Goal: Transaction & Acquisition: Purchase product/service

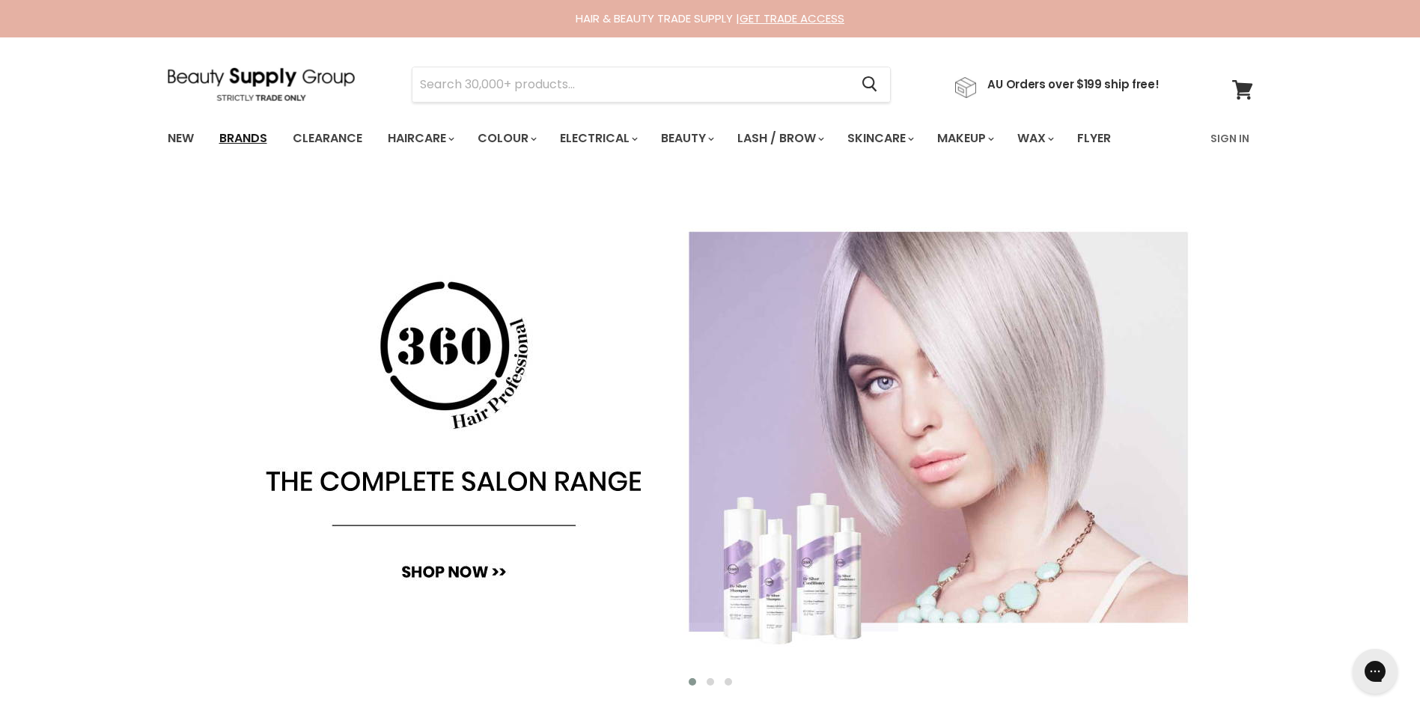
click at [255, 135] on link "Brands" at bounding box center [243, 138] width 70 height 31
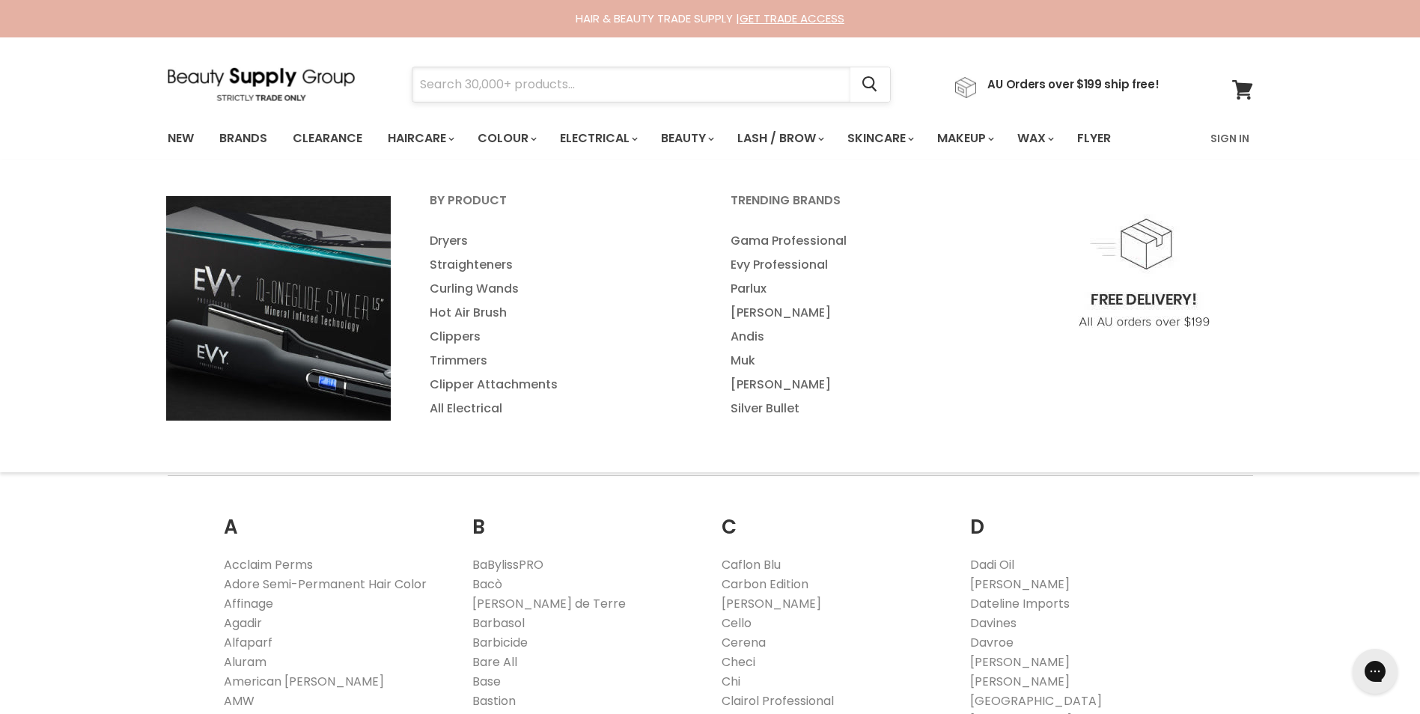
click at [603, 88] on input "Search" at bounding box center [631, 84] width 438 height 34
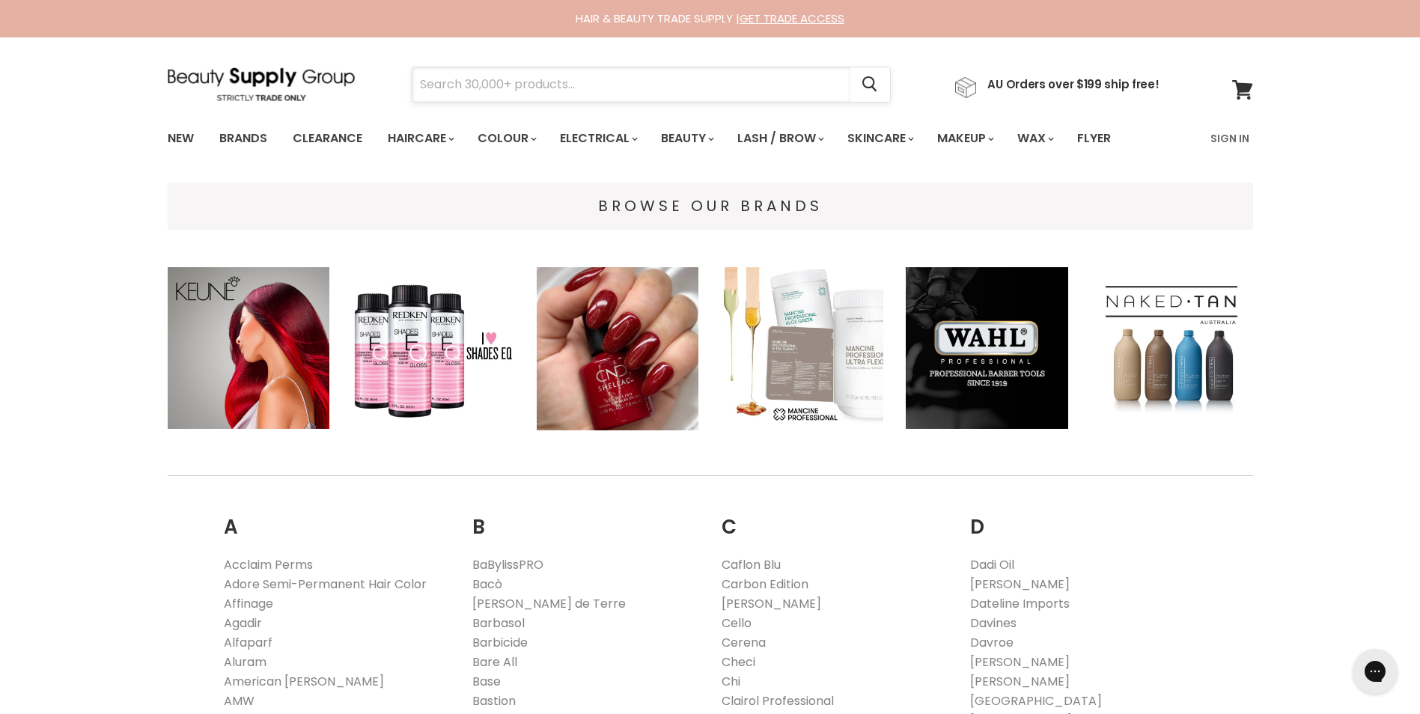
paste input "[PERSON_NAME].[PERSON_NAME] KILLER.CURLS WASH"
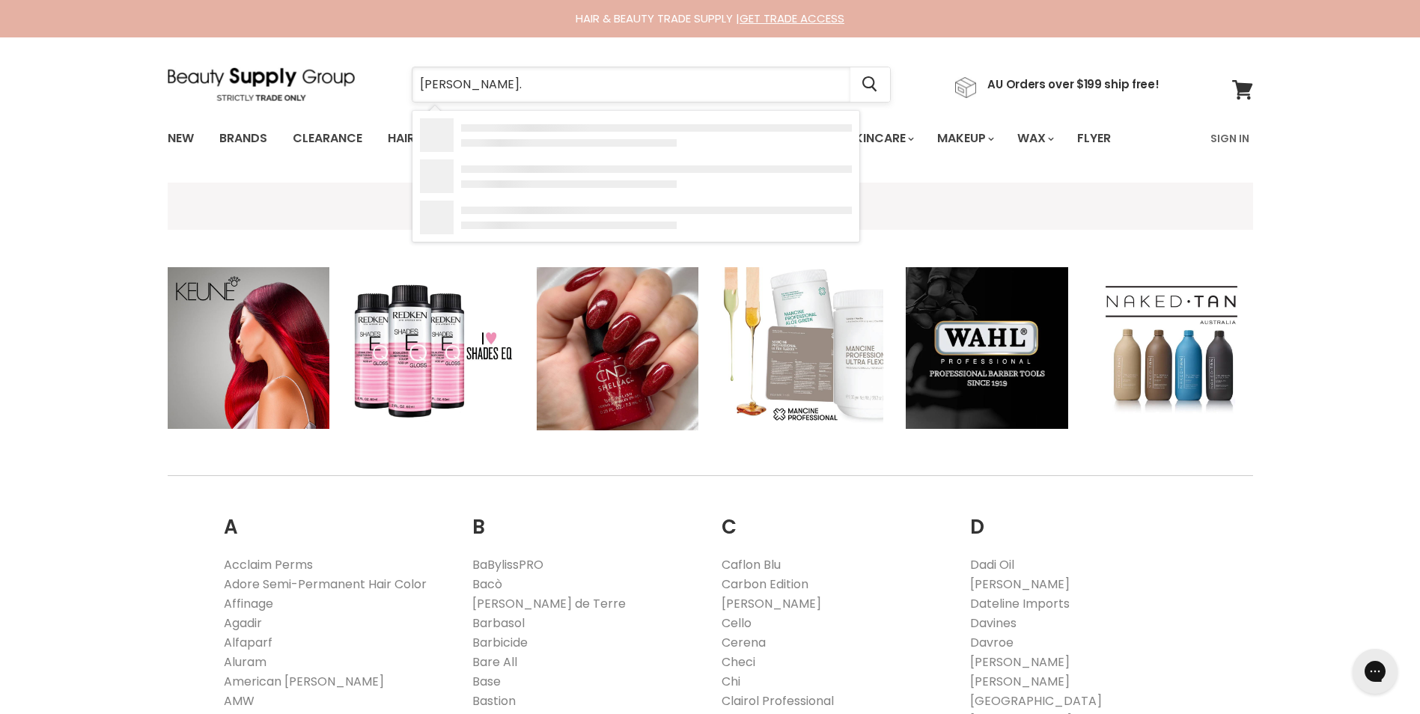
type input "[PERSON_NAME]"
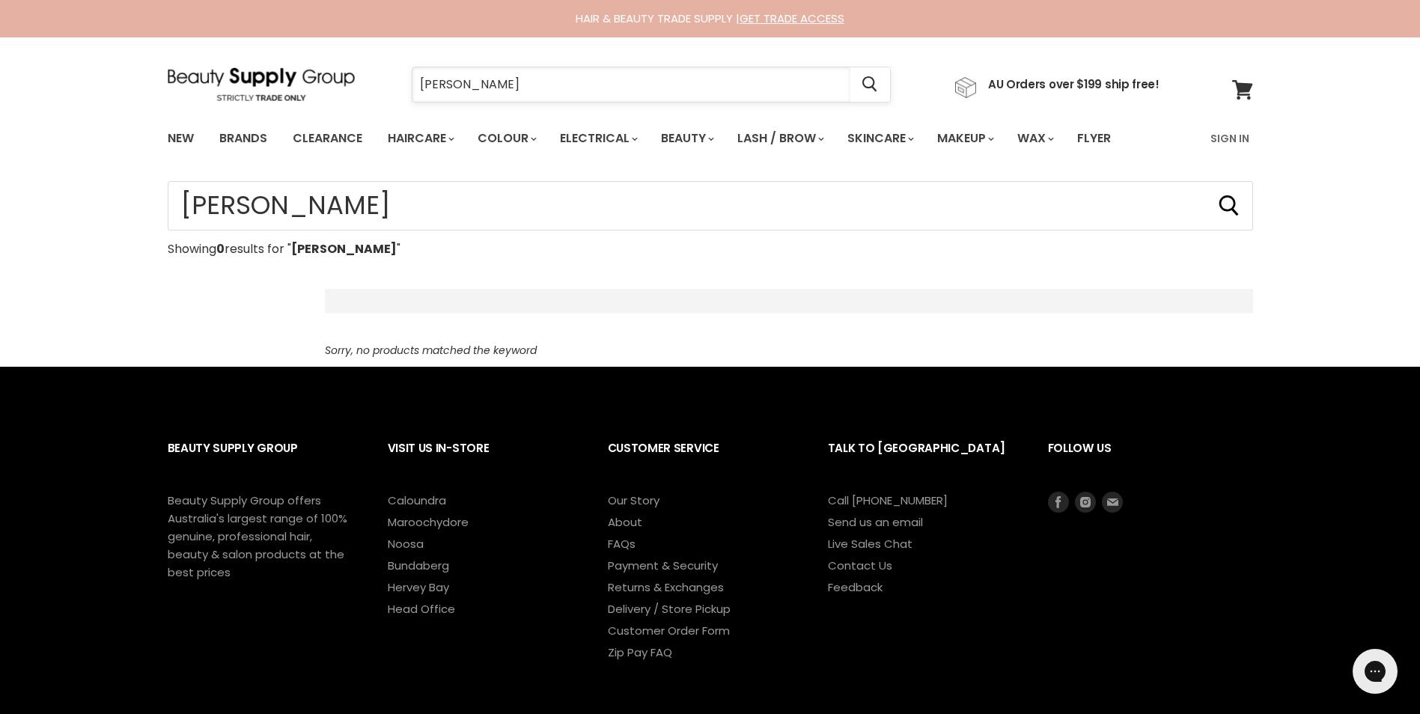
click at [521, 71] on input "[PERSON_NAME]" at bounding box center [631, 84] width 438 height 34
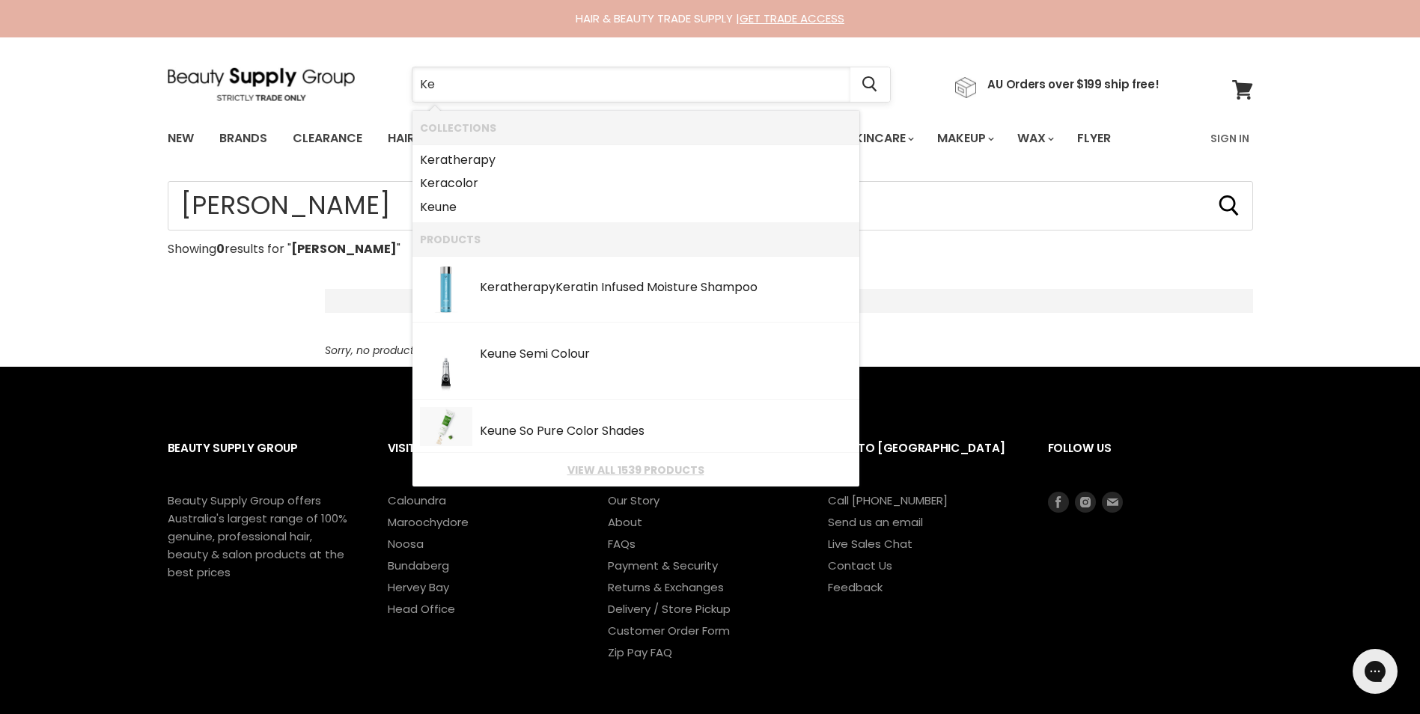
type input "Kev"
